Goal: Task Accomplishment & Management: Use online tool/utility

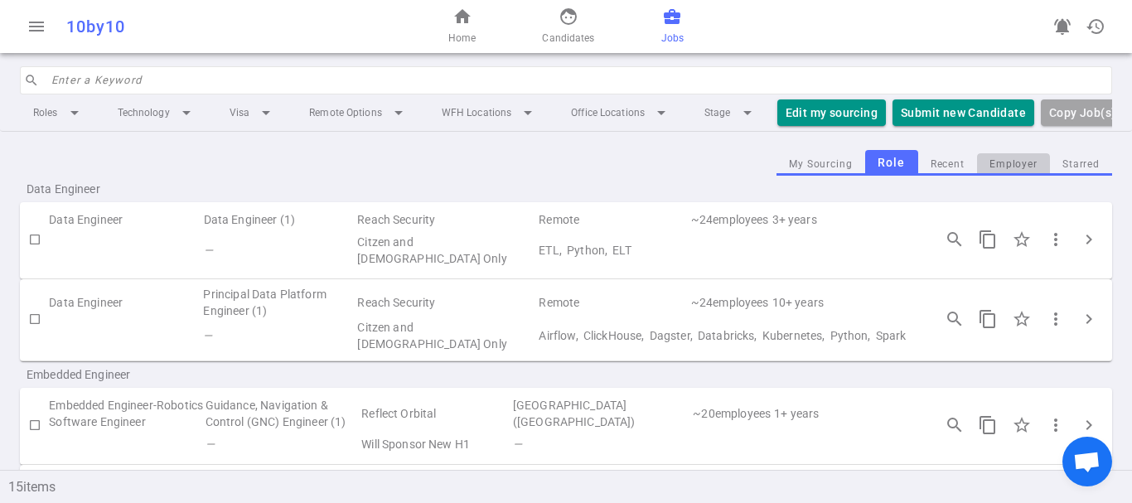
click at [997, 171] on button "Employer" at bounding box center [1013, 164] width 73 height 22
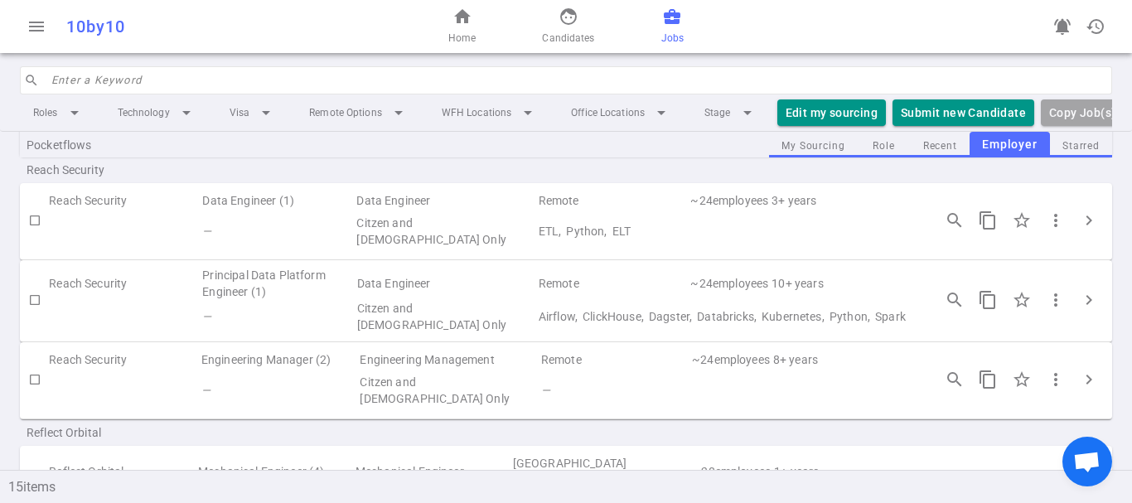
scroll to position [249, 0]
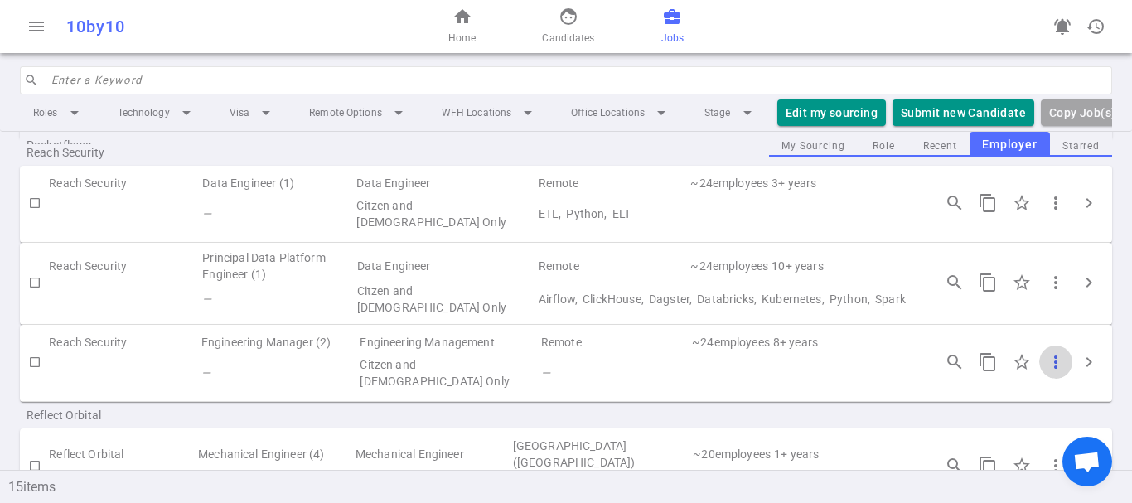
click at [1050, 368] on span "more_vert" at bounding box center [1056, 362] width 20 height 20
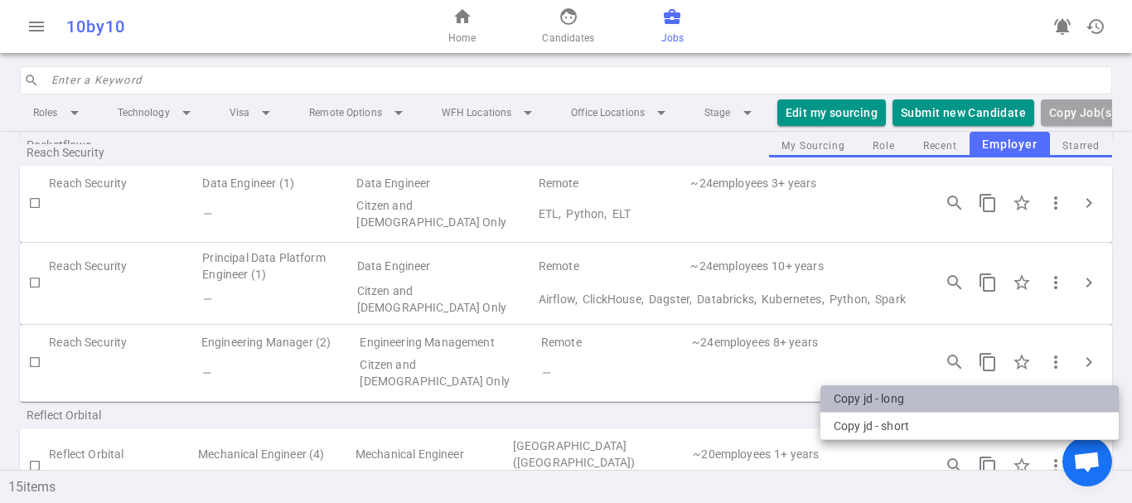
click at [896, 396] on li "Copy JD - long" at bounding box center [970, 399] width 298 height 27
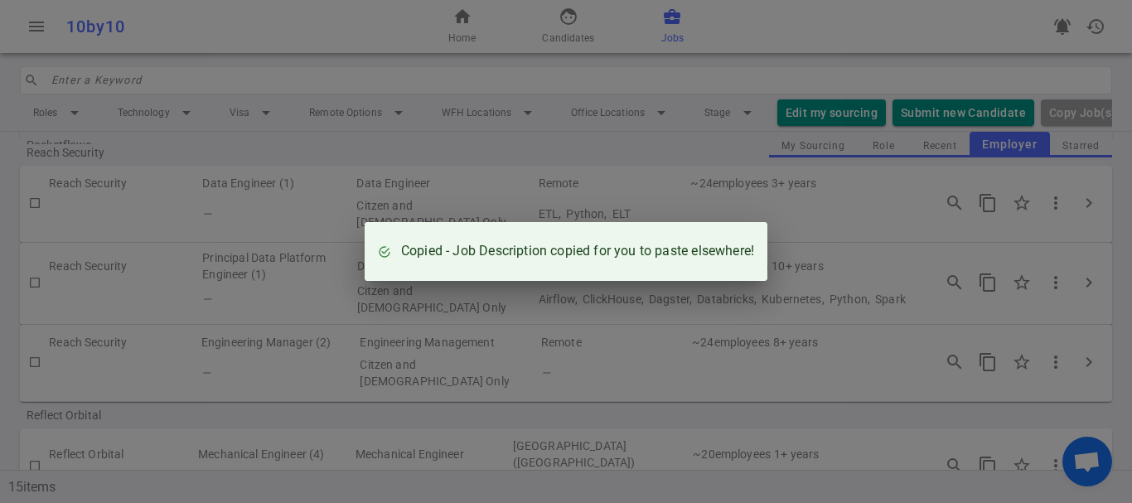
click at [588, 177] on div "Copied - Job Description copied for you to paste elsewhere!" at bounding box center [566, 251] width 1132 height 503
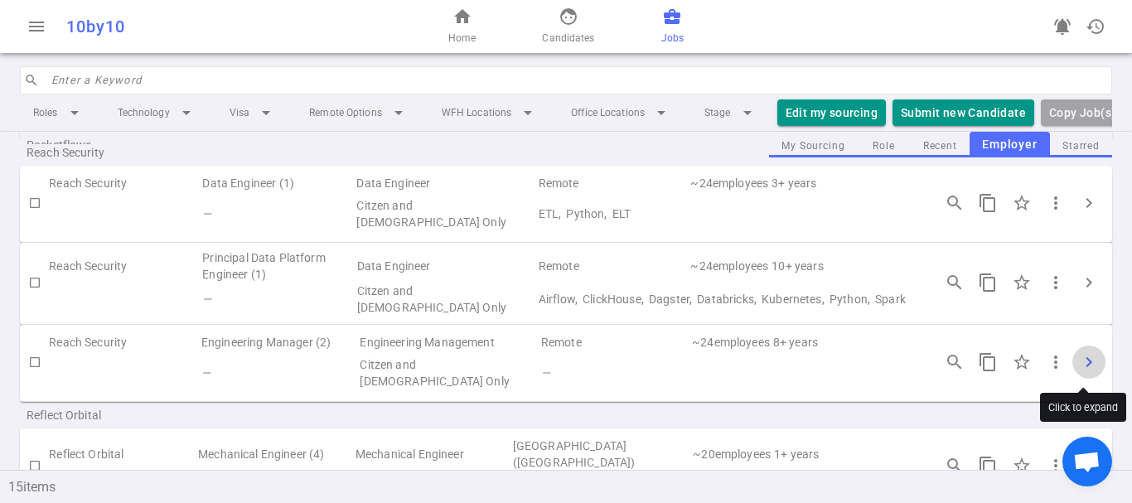
click at [1081, 366] on span "chevron_right" at bounding box center [1089, 362] width 20 height 20
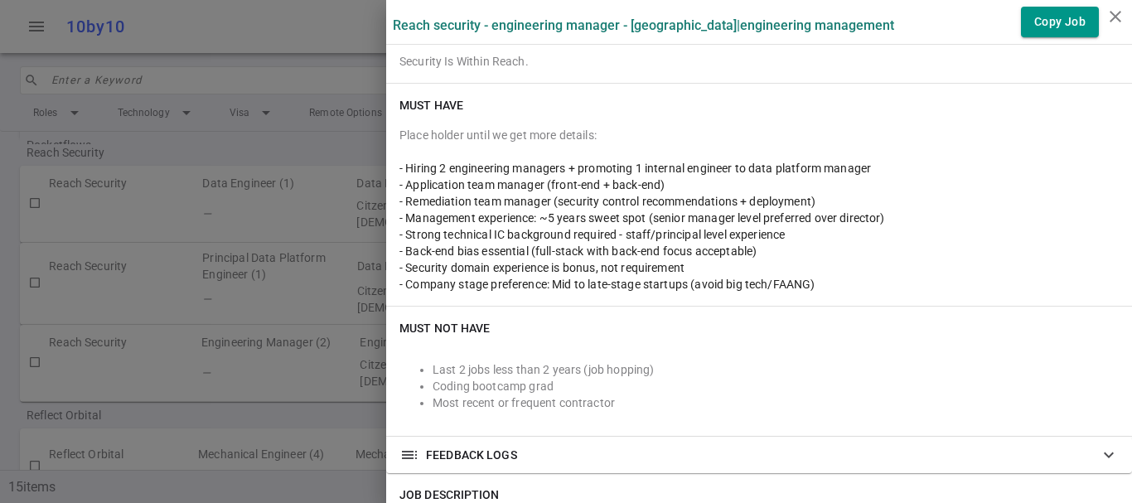
scroll to position [251, 0]
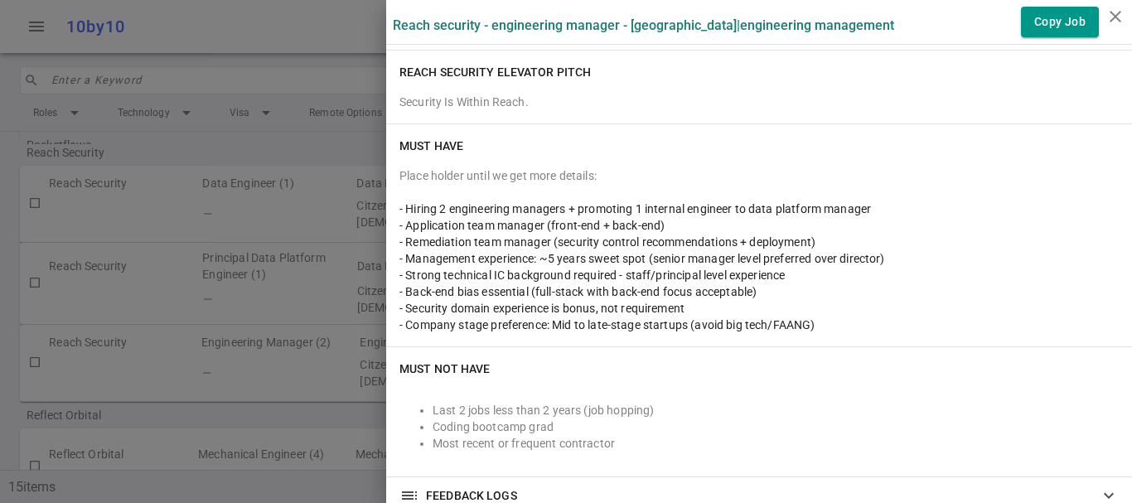
click at [249, 369] on div at bounding box center [566, 251] width 1132 height 503
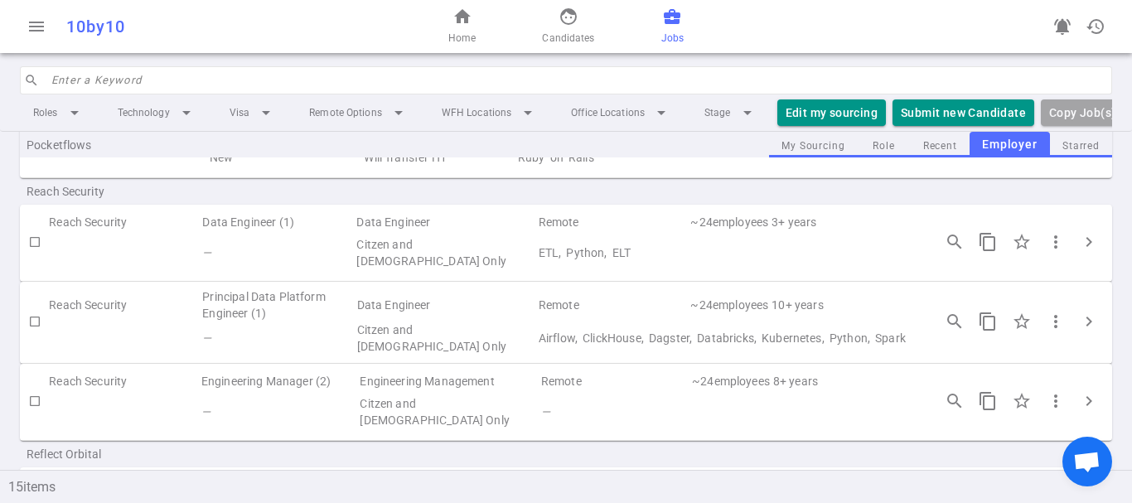
scroll to position [249, 0]
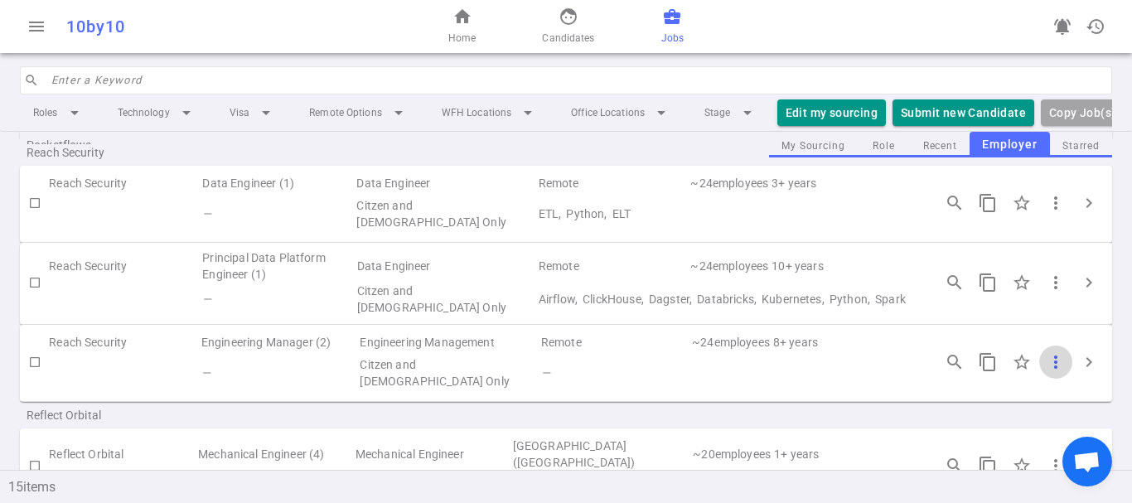
click at [1048, 360] on span "more_vert" at bounding box center [1056, 362] width 20 height 20
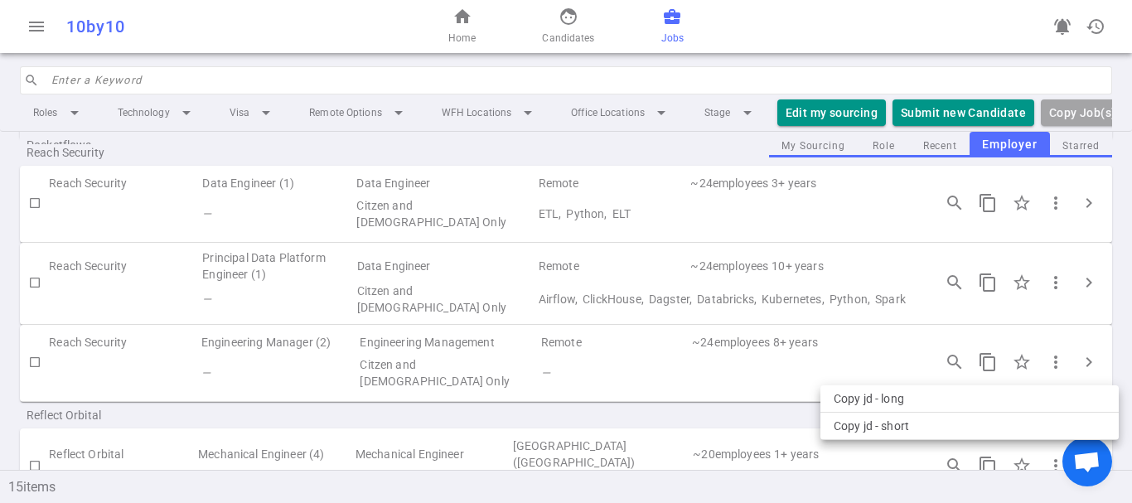
click at [932, 361] on div at bounding box center [566, 251] width 1132 height 503
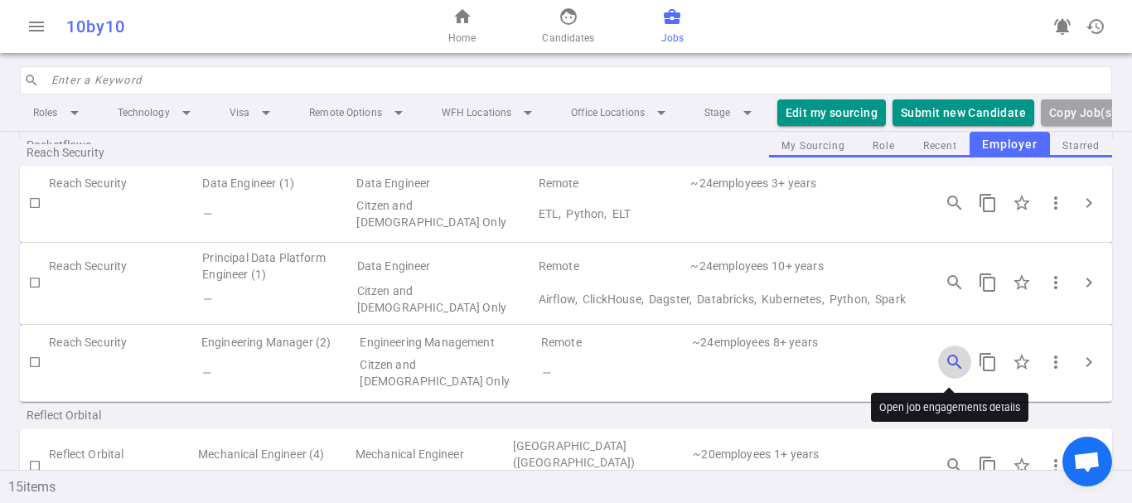
click at [945, 359] on span "search_insights" at bounding box center [955, 362] width 20 height 20
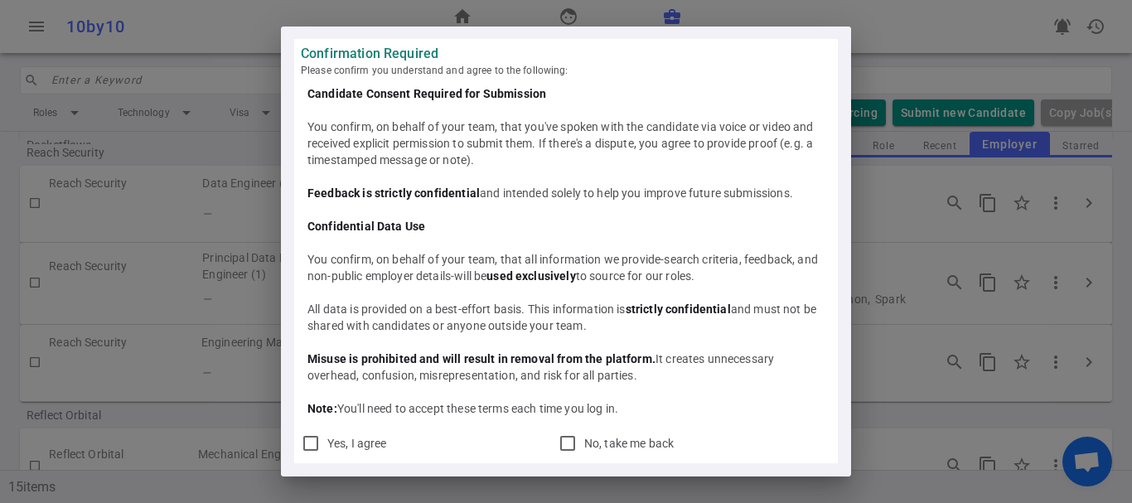
scroll to position [0, 0]
click at [926, 305] on div "Confirmation Required Please confirm you understand and agree to the following:…" at bounding box center [566, 251] width 1132 height 503
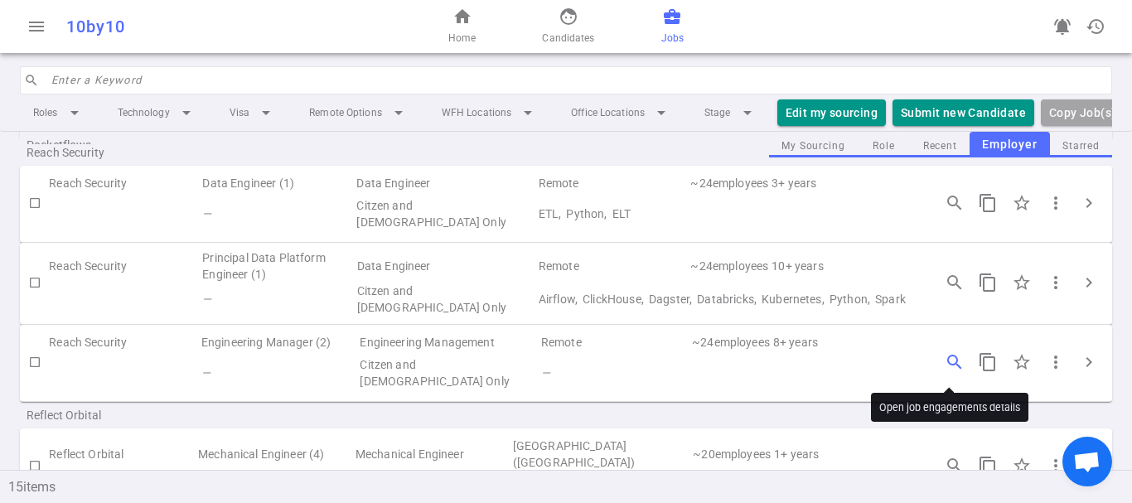
click at [951, 352] on button "search_insights" at bounding box center [954, 362] width 33 height 33
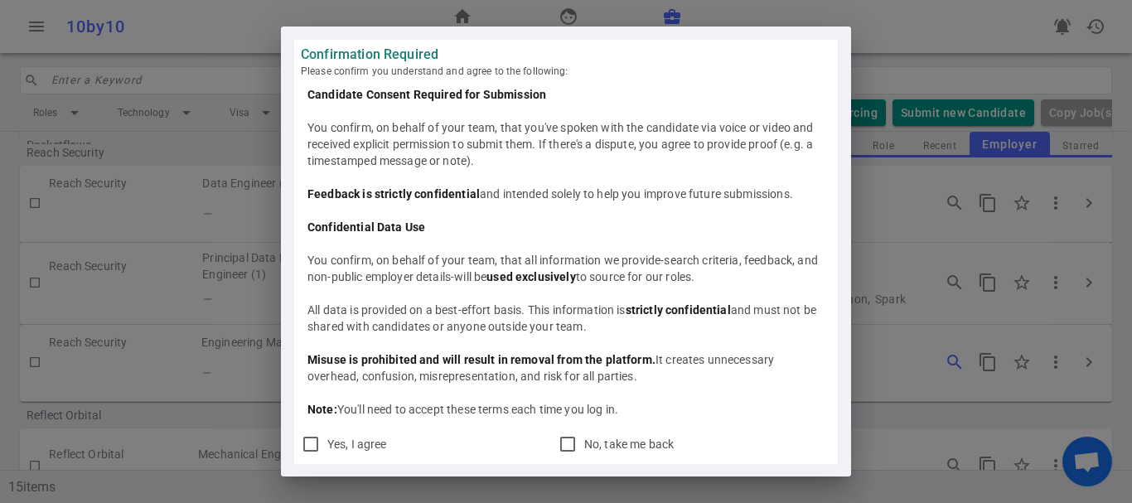
click at [951, 352] on div "Confirmation Required Please confirm you understand and agree to the following:…" at bounding box center [566, 251] width 1132 height 503
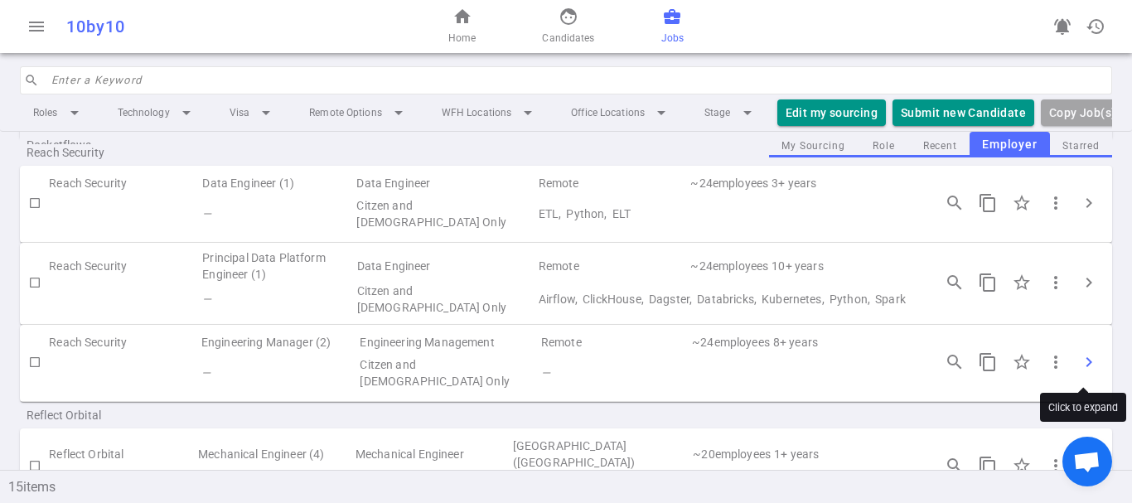
click at [1079, 366] on span "chevron_right" at bounding box center [1089, 362] width 20 height 20
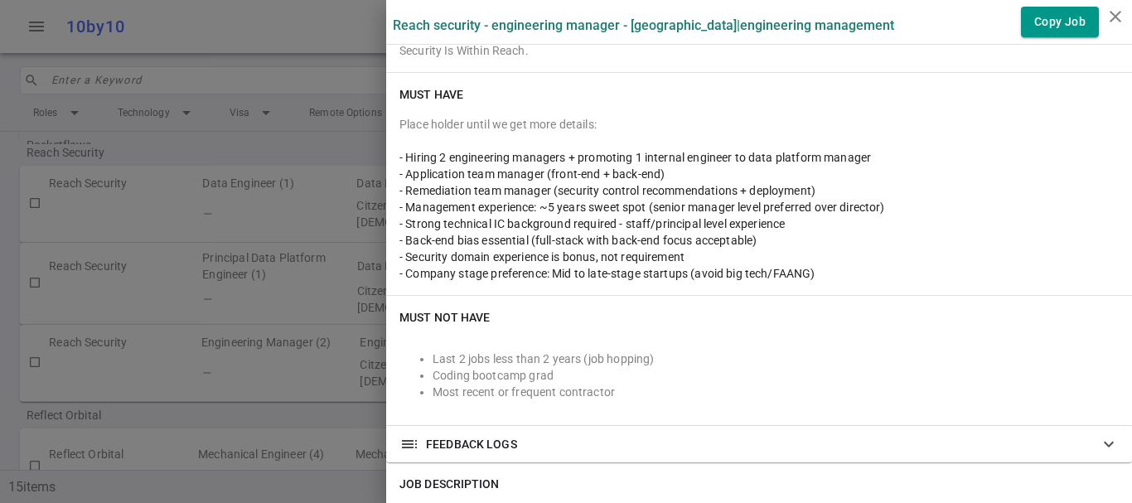
scroll to position [332, 0]
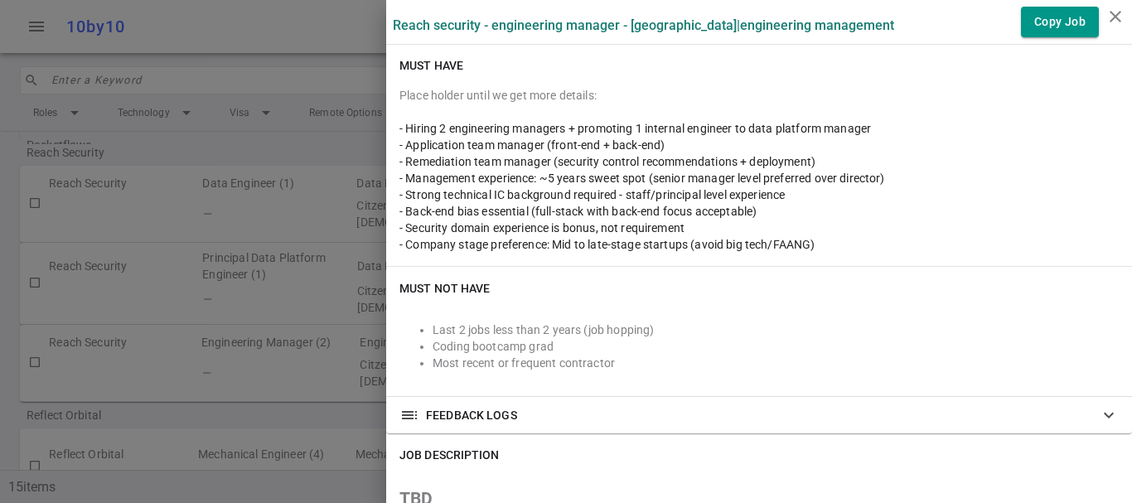
click at [279, 297] on div at bounding box center [566, 251] width 1132 height 503
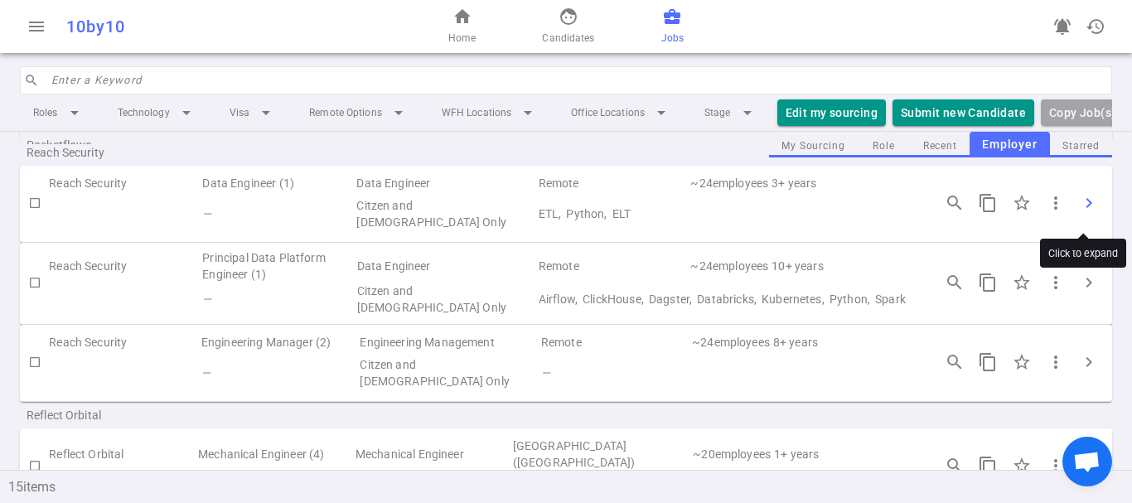
click at [1079, 213] on span "chevron_right" at bounding box center [1089, 203] width 20 height 20
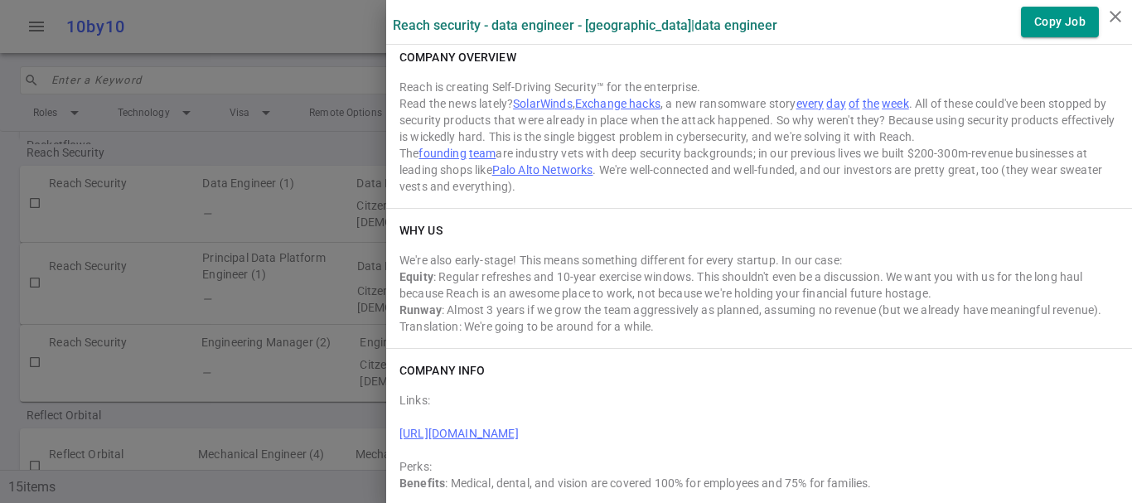
scroll to position [2212, 0]
click at [304, 331] on div at bounding box center [566, 251] width 1132 height 503
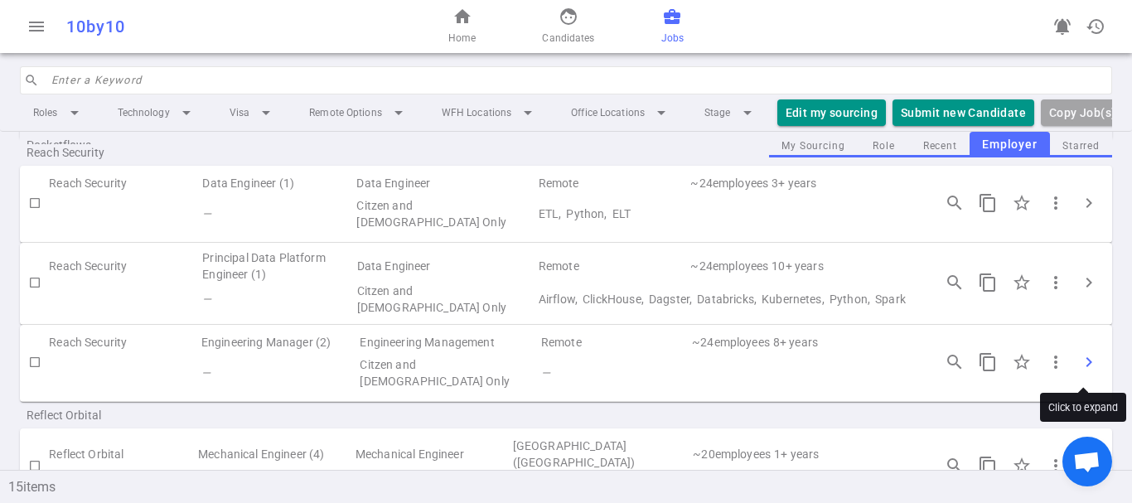
click at [1082, 366] on span "chevron_right" at bounding box center [1089, 362] width 20 height 20
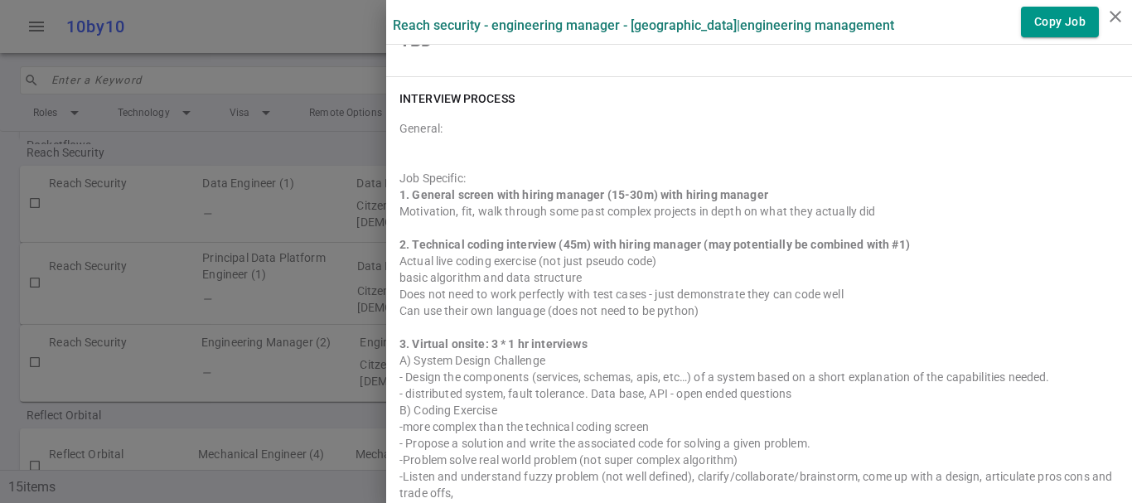
scroll to position [912, 0]
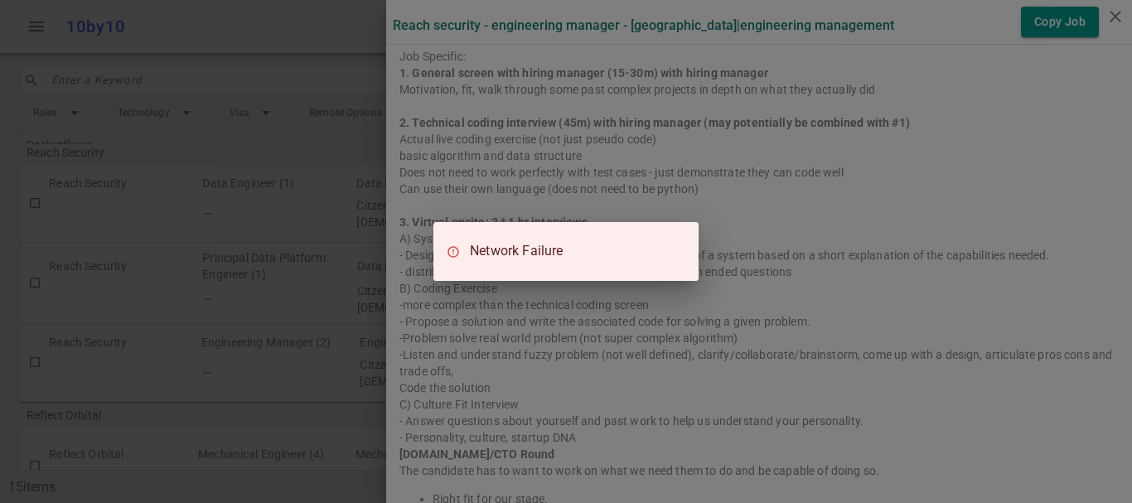
click at [816, 332] on div "Network Failure" at bounding box center [566, 251] width 1132 height 503
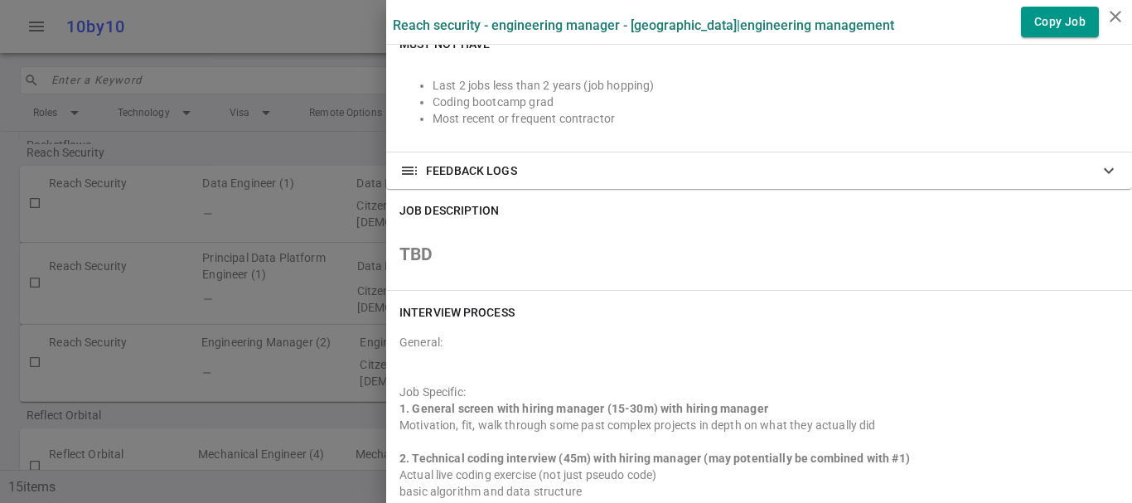
scroll to position [583, 0]
